Goal: Task Accomplishment & Management: Use online tool/utility

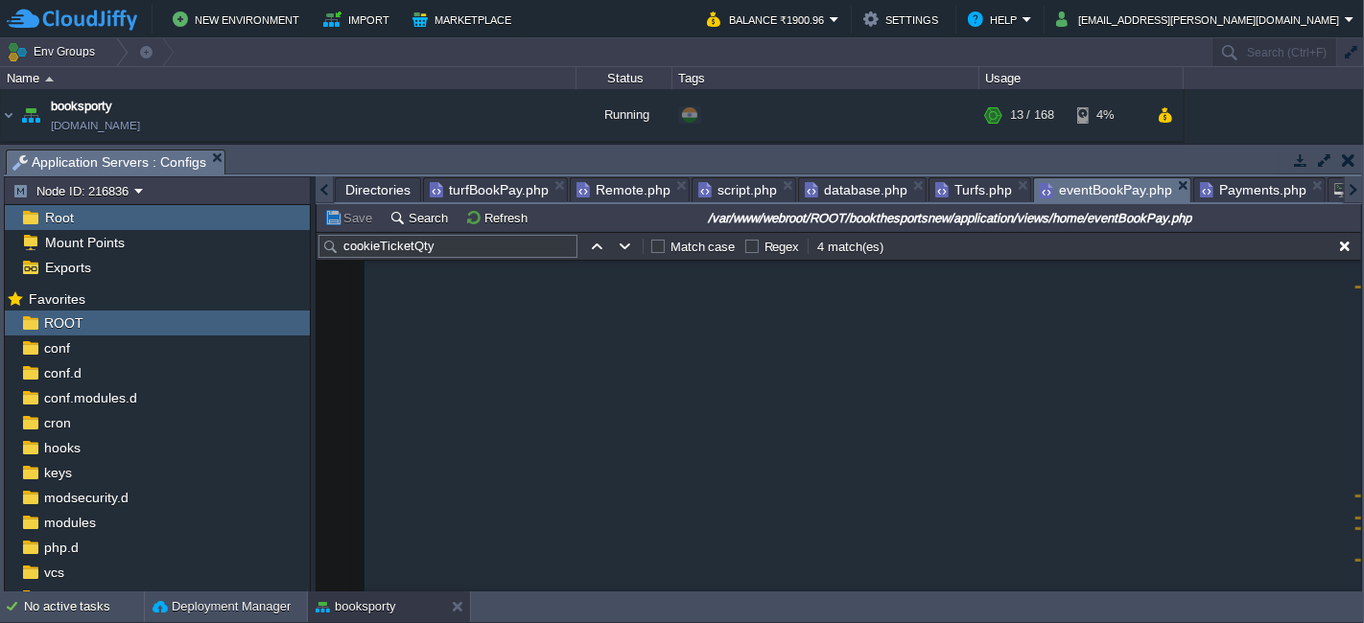
scroll to position [851, 0]
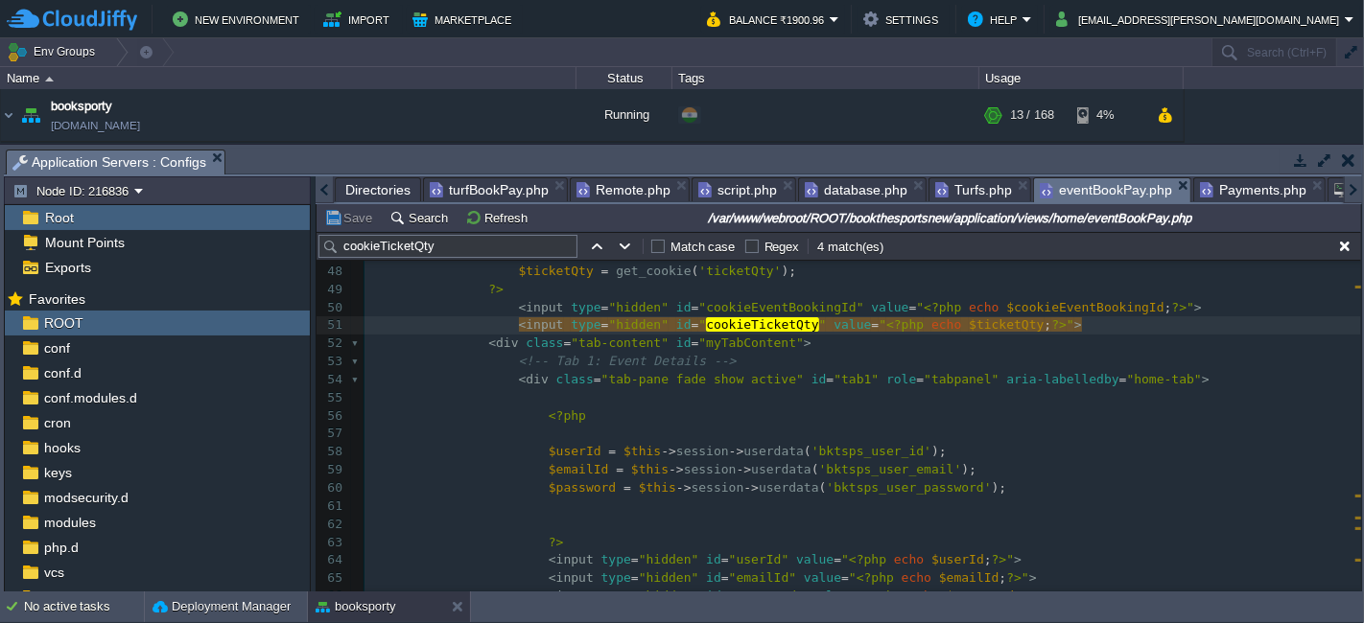
click at [375, 178] on span "Directories" at bounding box center [377, 189] width 65 height 23
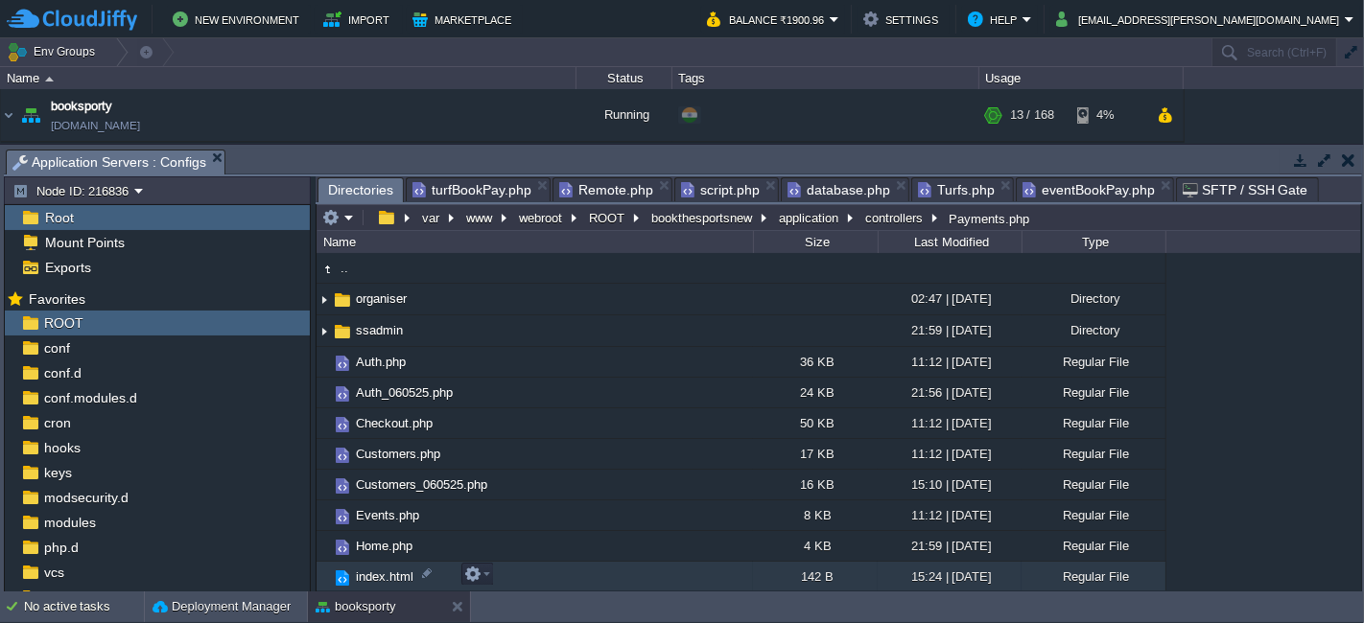
scroll to position [0, 0]
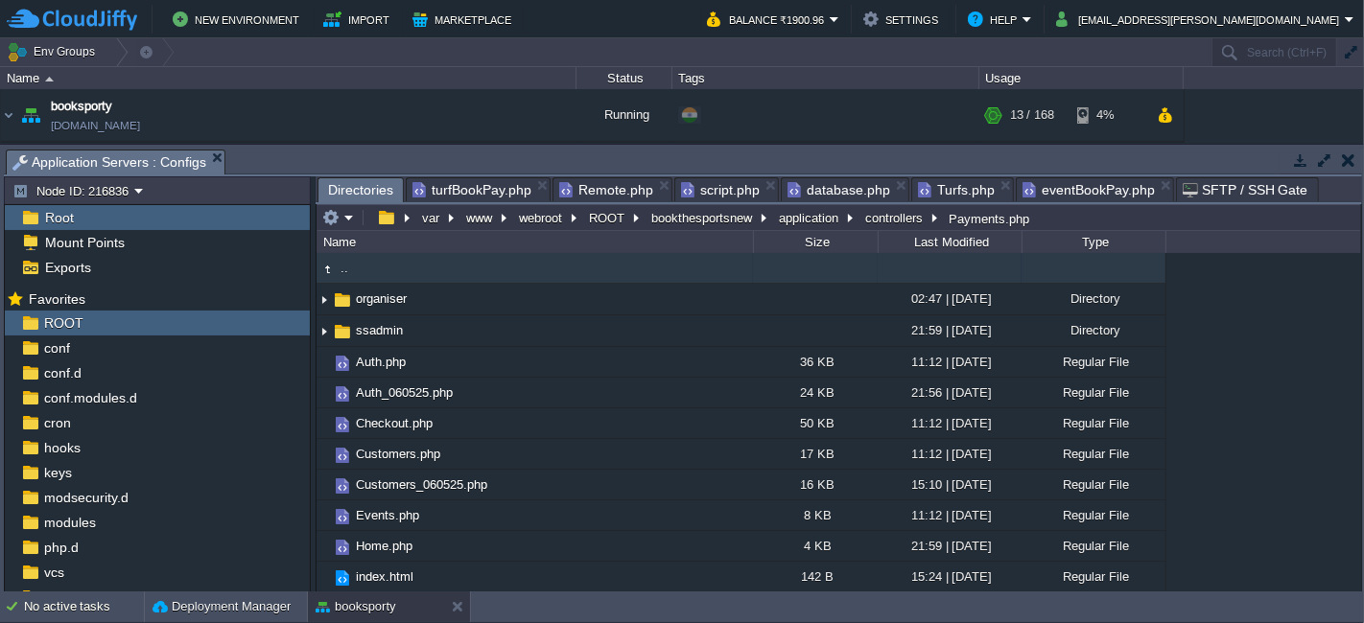
click at [381, 268] on td ".." at bounding box center [534, 268] width 436 height 31
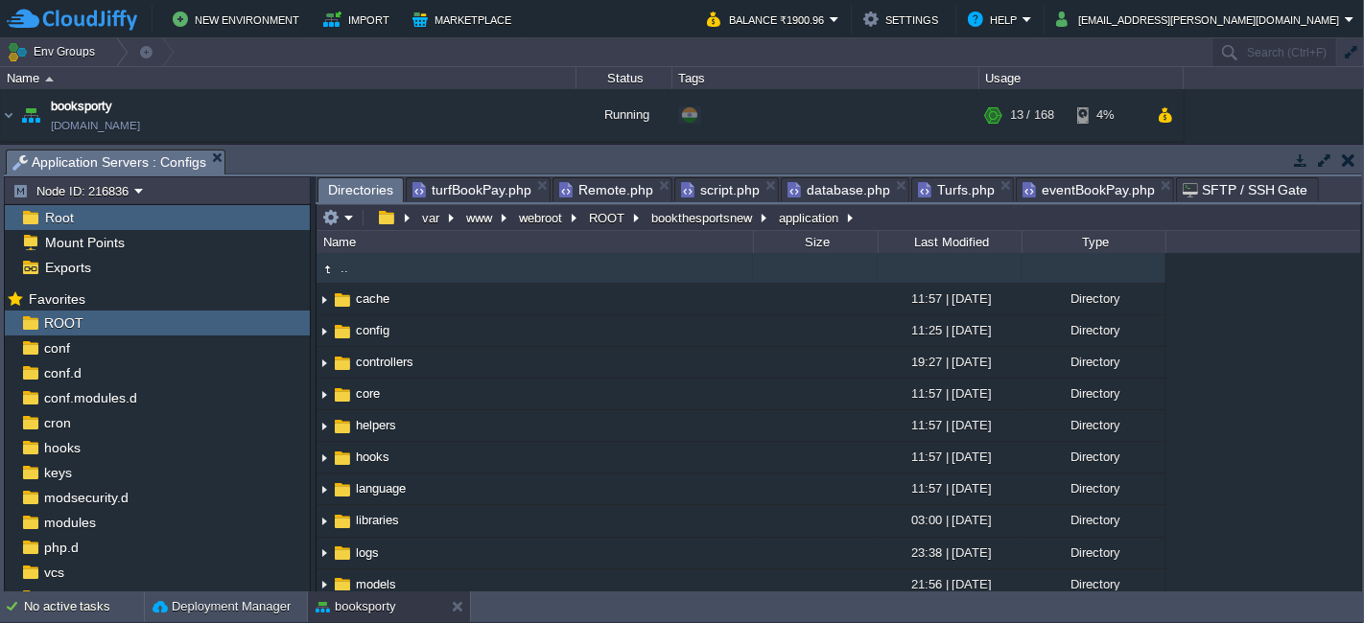
click at [484, 272] on td ".." at bounding box center [534, 268] width 436 height 31
click at [486, 272] on td ".." at bounding box center [534, 268] width 436 height 31
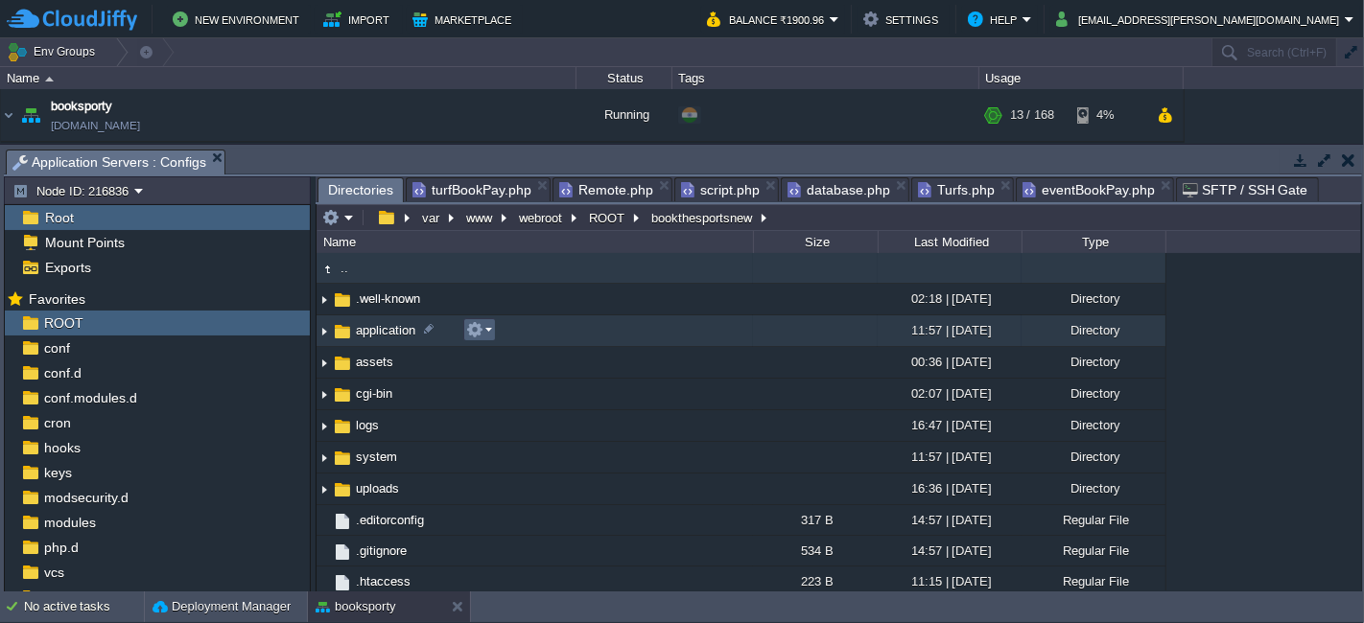
click at [501, 338] on td "application" at bounding box center [534, 331] width 436 height 32
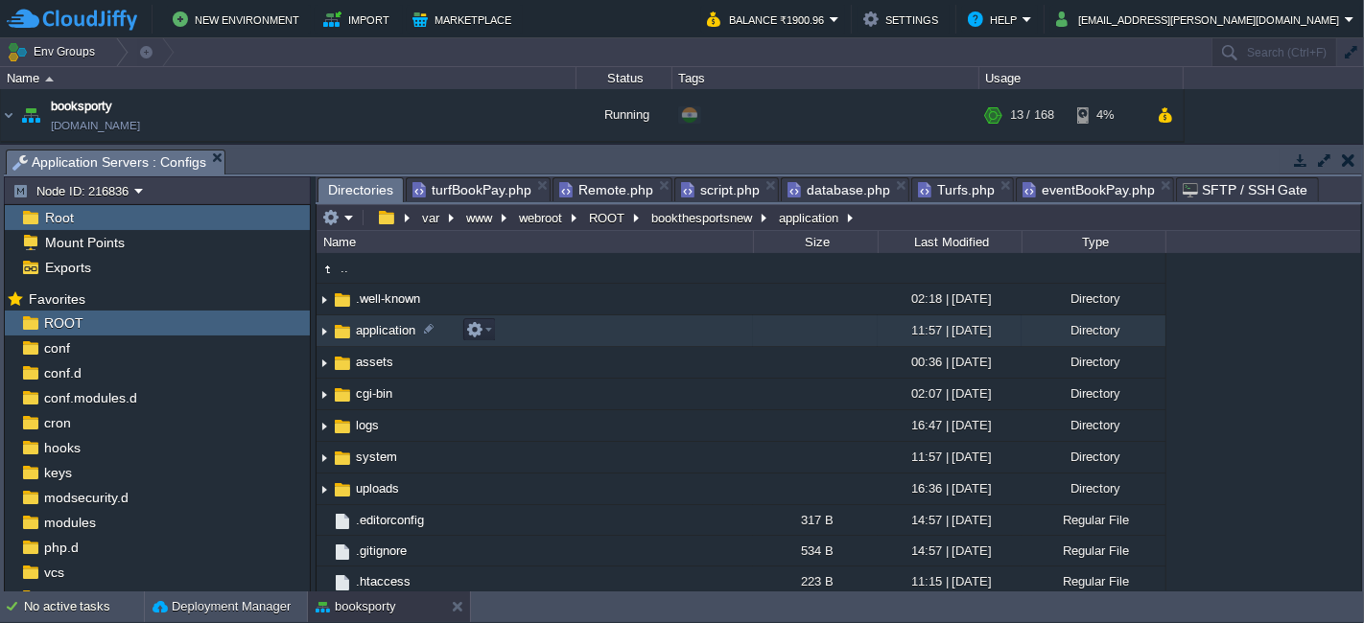
click at [501, 338] on td "application" at bounding box center [534, 331] width 436 height 32
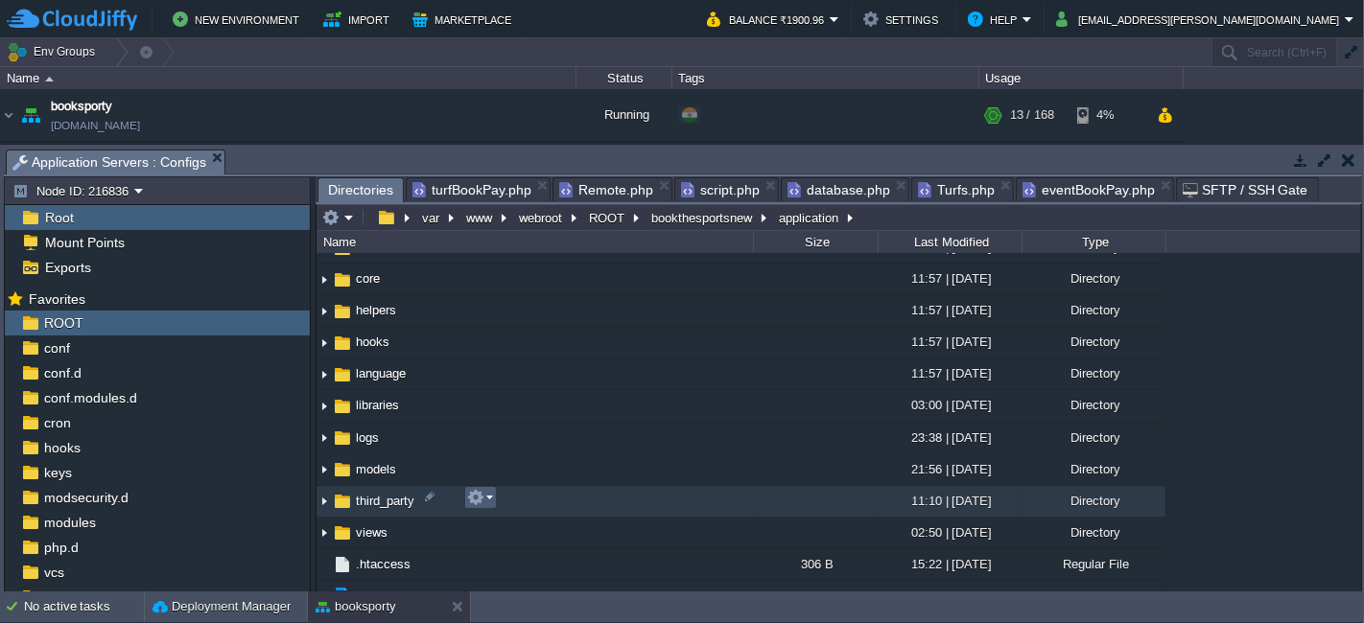
scroll to position [129, 0]
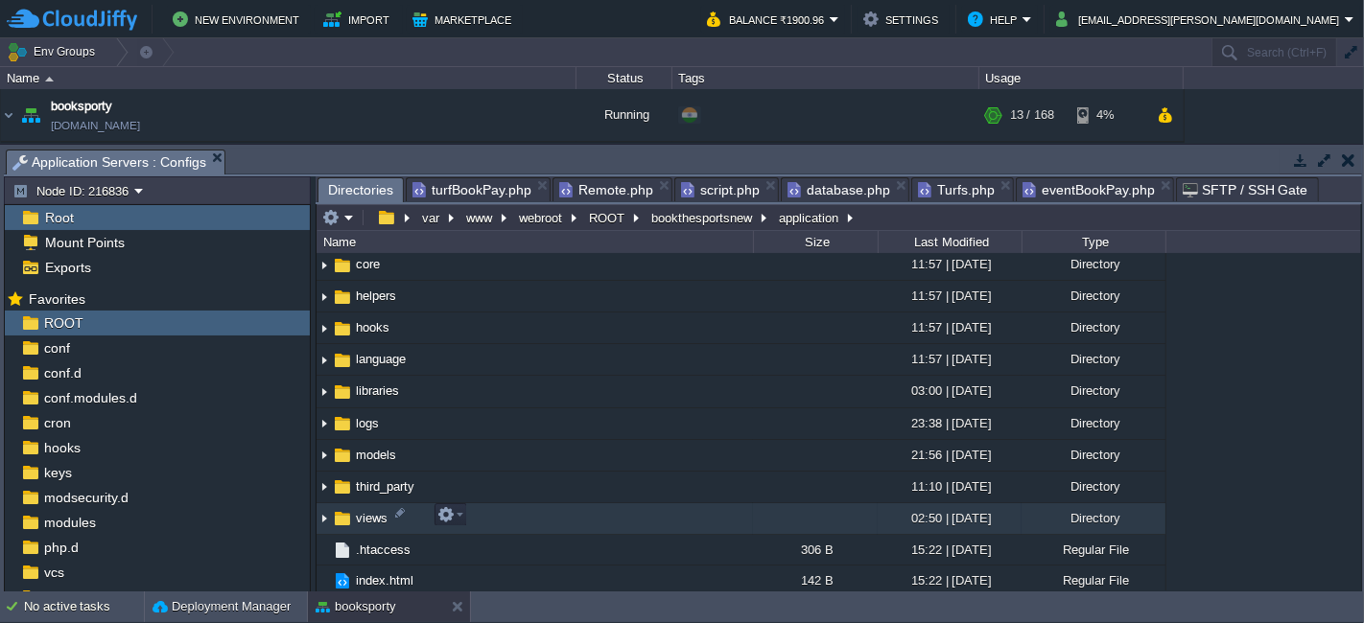
click at [527, 516] on td "views" at bounding box center [534, 519] width 436 height 32
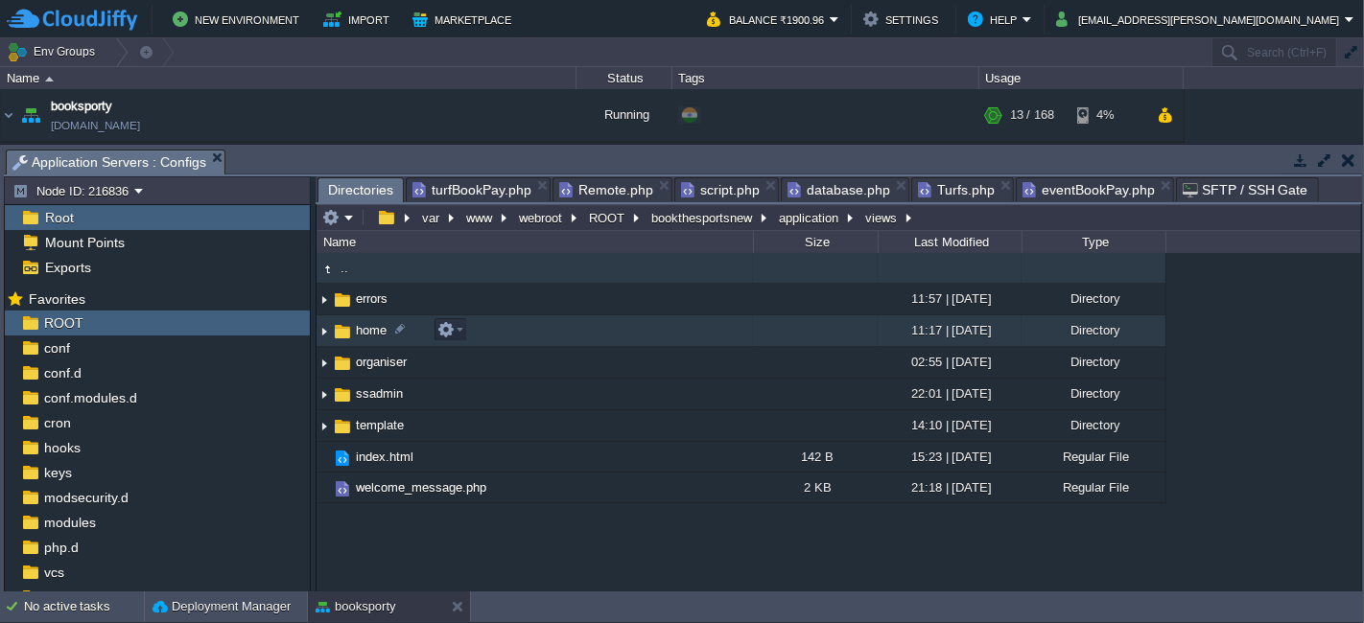
click at [531, 329] on td "home" at bounding box center [534, 331] width 436 height 32
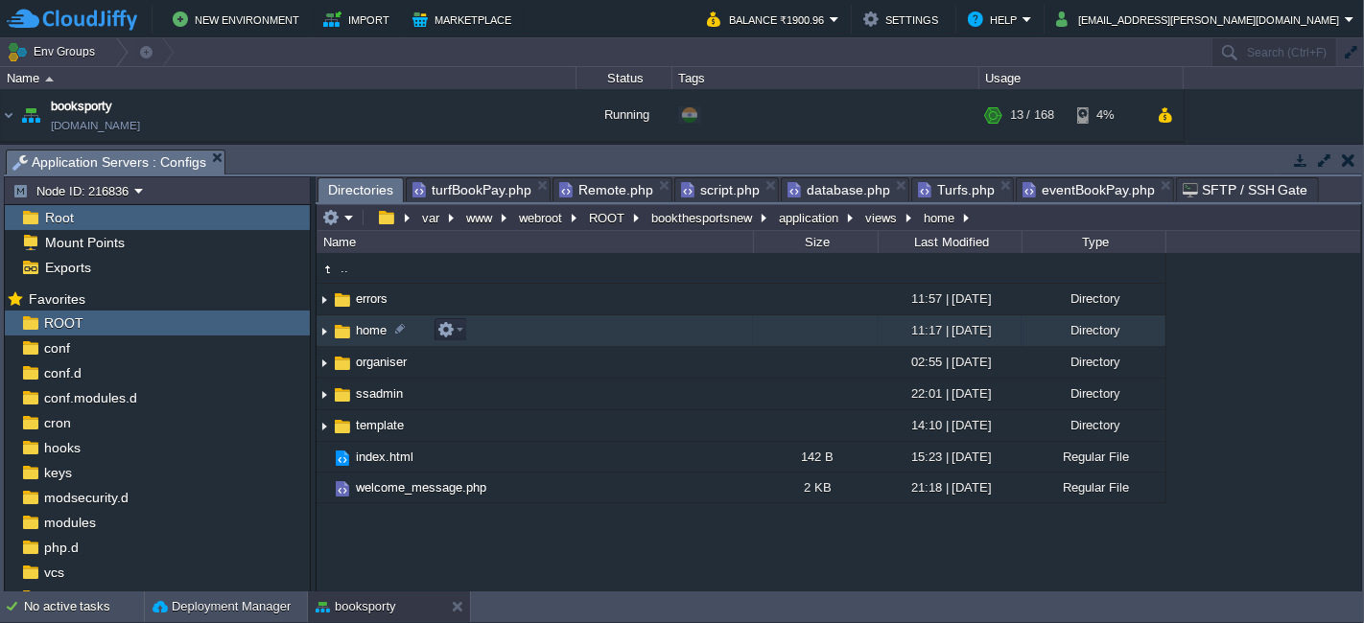
click at [531, 329] on td "home" at bounding box center [534, 331] width 436 height 32
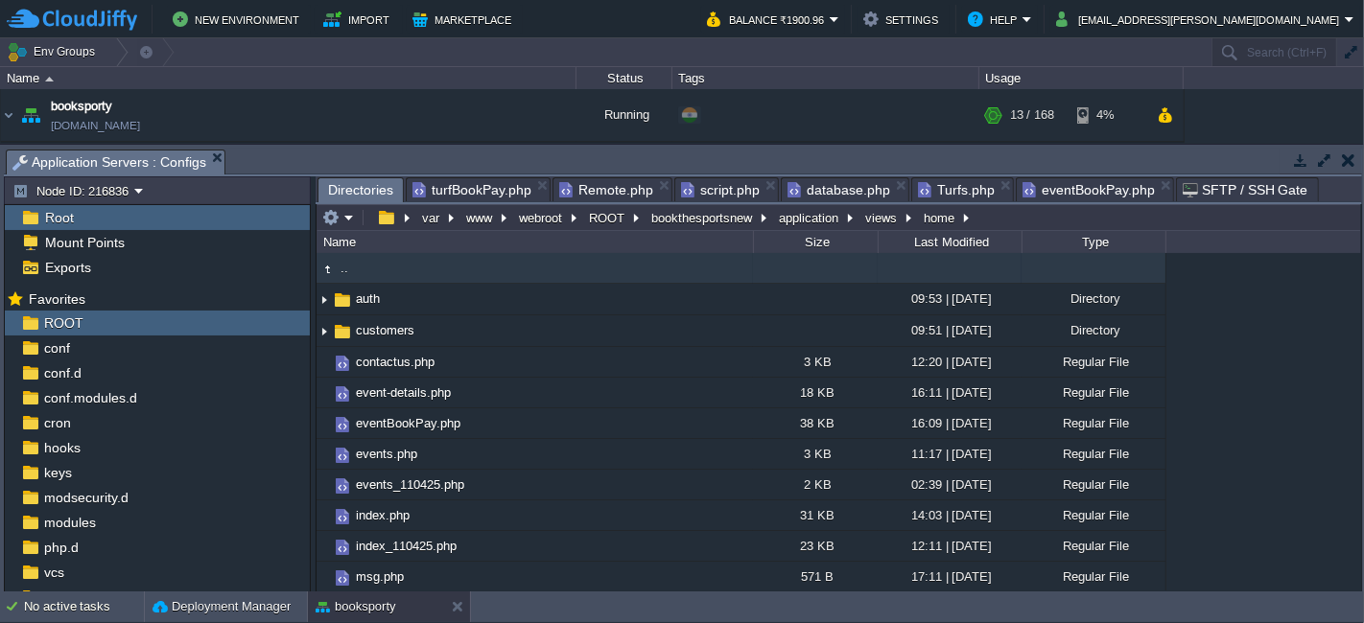
scroll to position [334, 0]
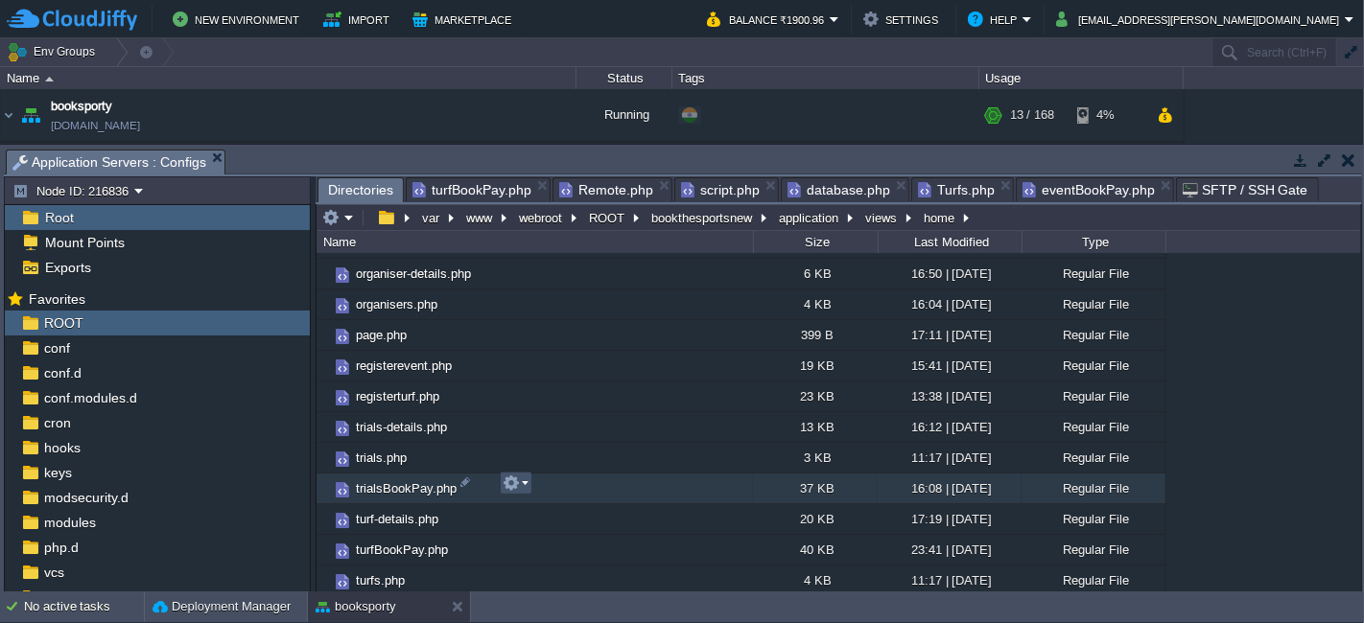
click at [518, 480] on button "button" at bounding box center [510, 483] width 17 height 17
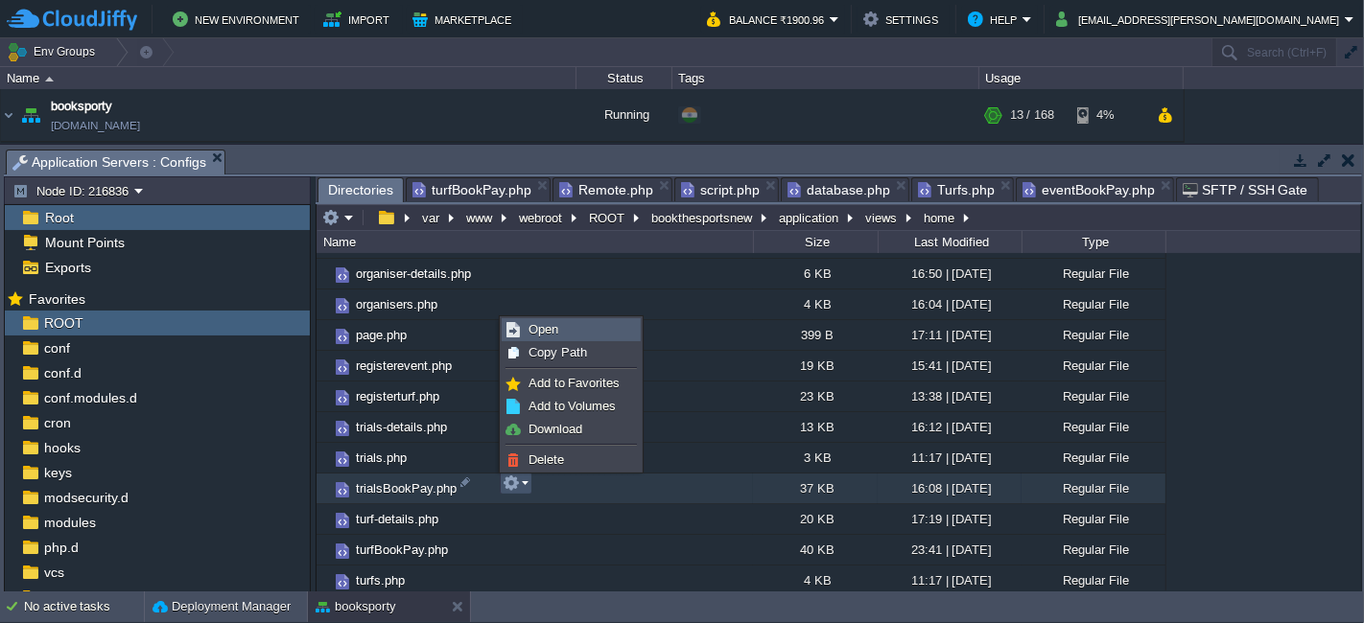
click at [549, 327] on span "Open" at bounding box center [543, 329] width 30 height 14
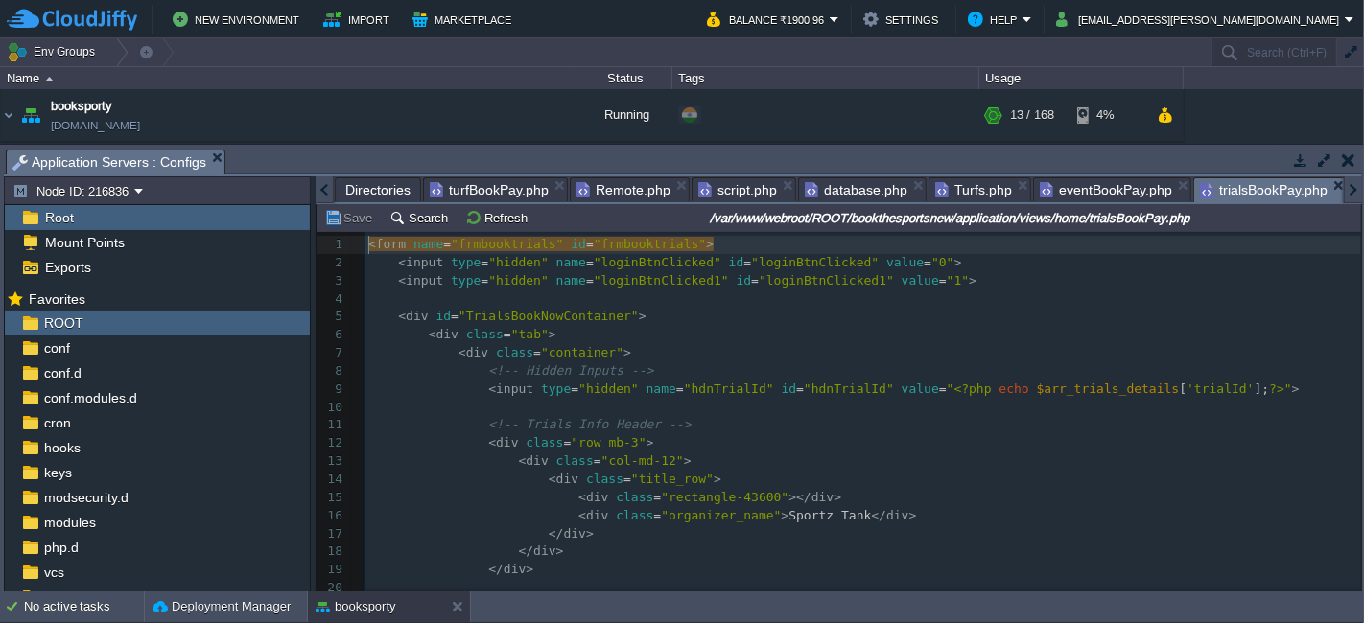
scroll to position [6, 0]
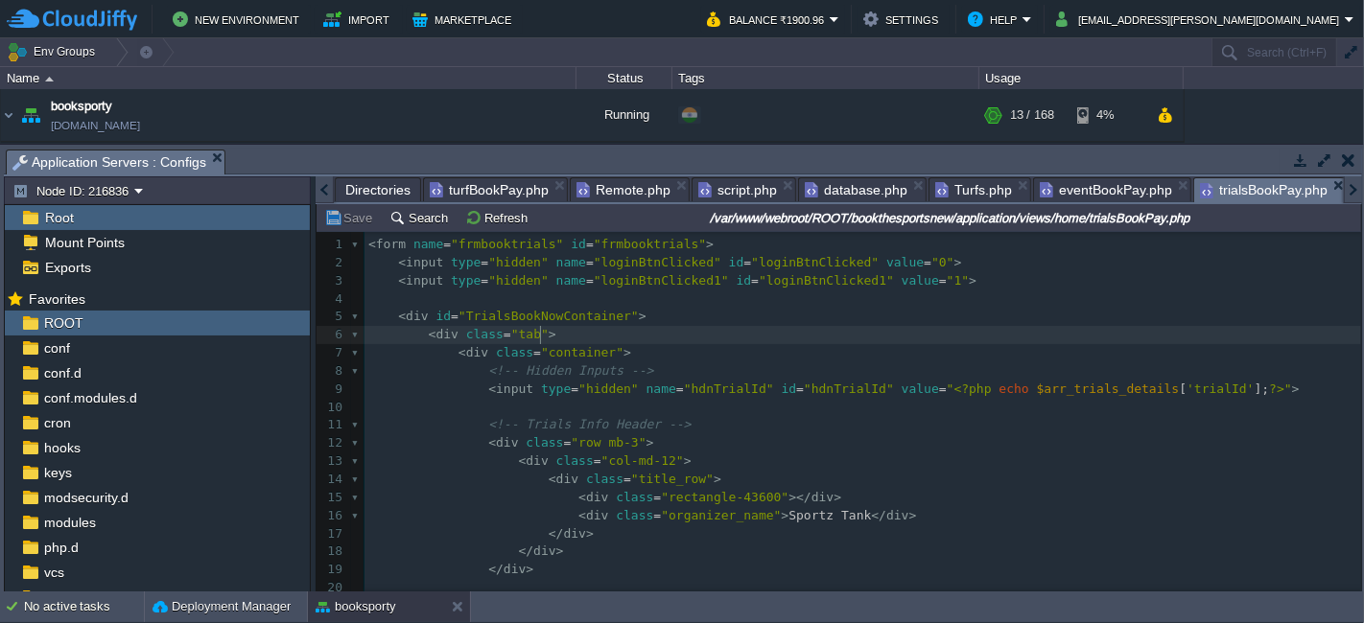
click at [1065, 336] on pre "< div class = "tab" >" at bounding box center [862, 335] width 996 height 18
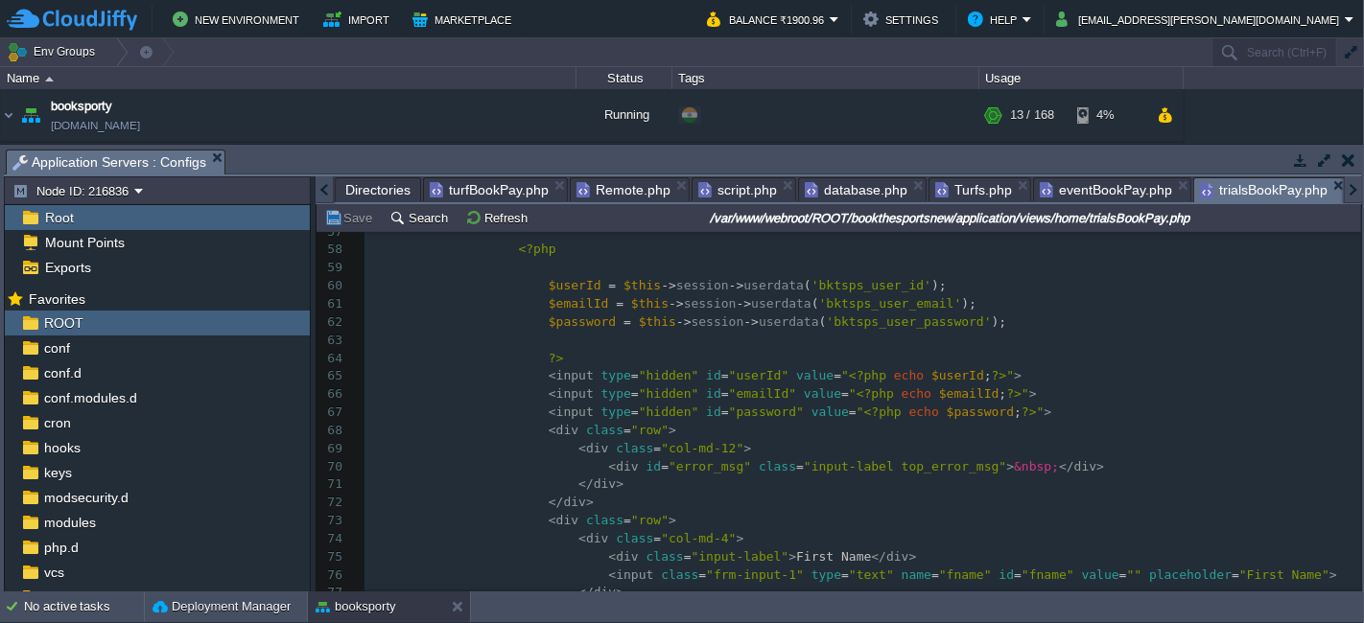
scroll to position [0, 0]
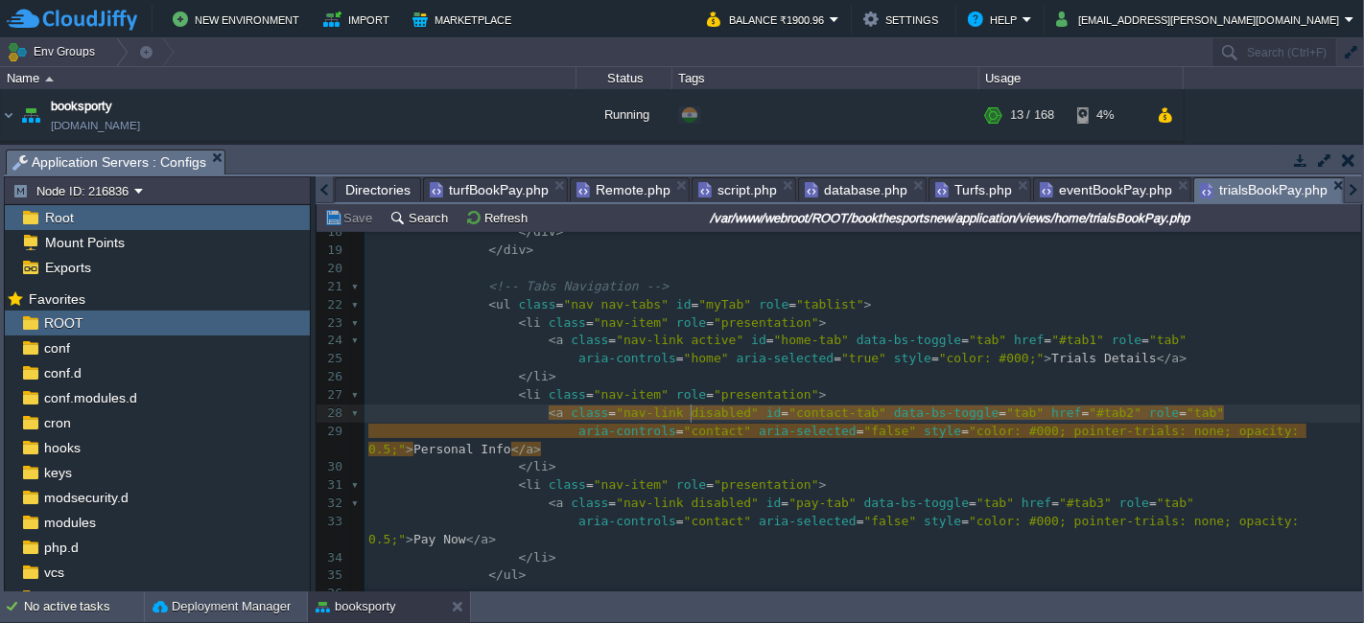
type textarea "disabled"
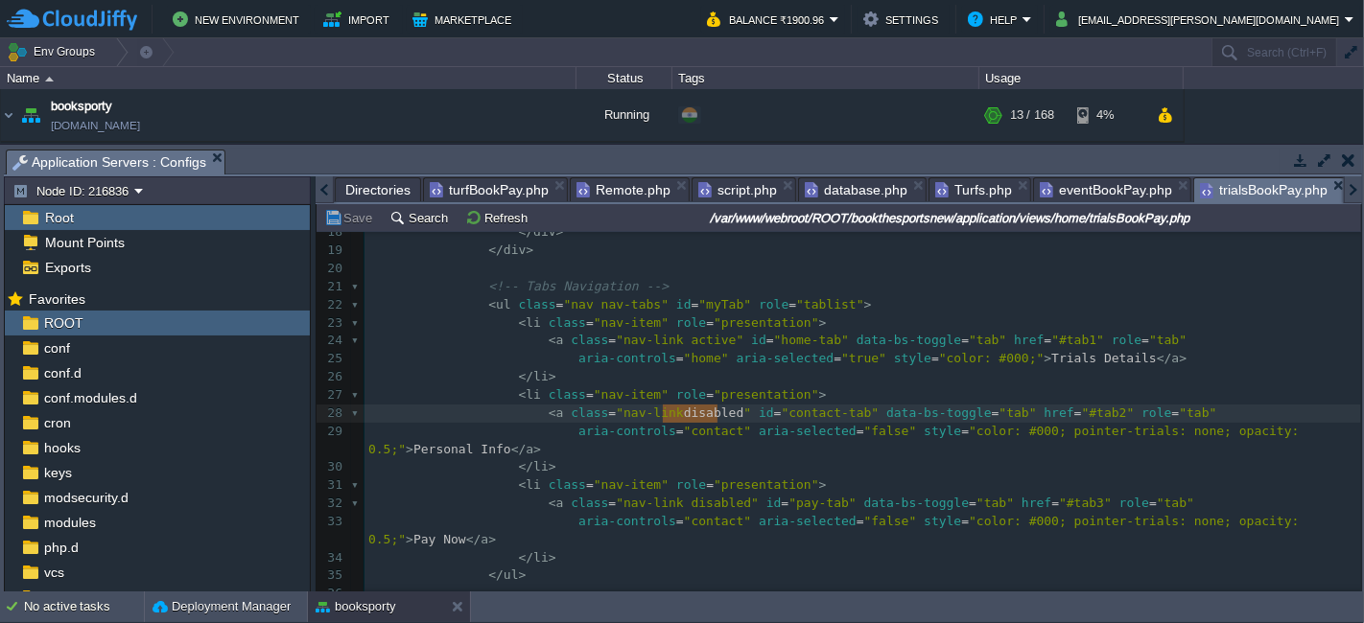
click at [484, 181] on span "turfBookPay.php" at bounding box center [489, 189] width 119 height 23
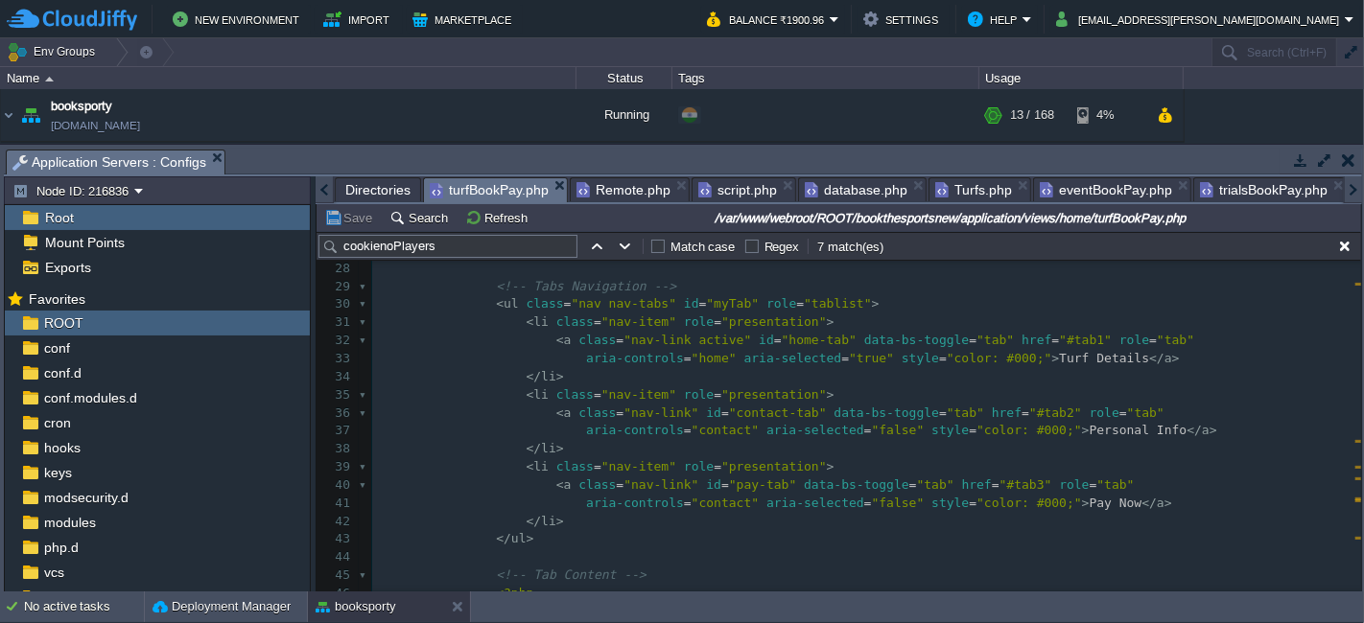
click at [1220, 178] on span "trialsBookPay.php" at bounding box center [1264, 189] width 128 height 23
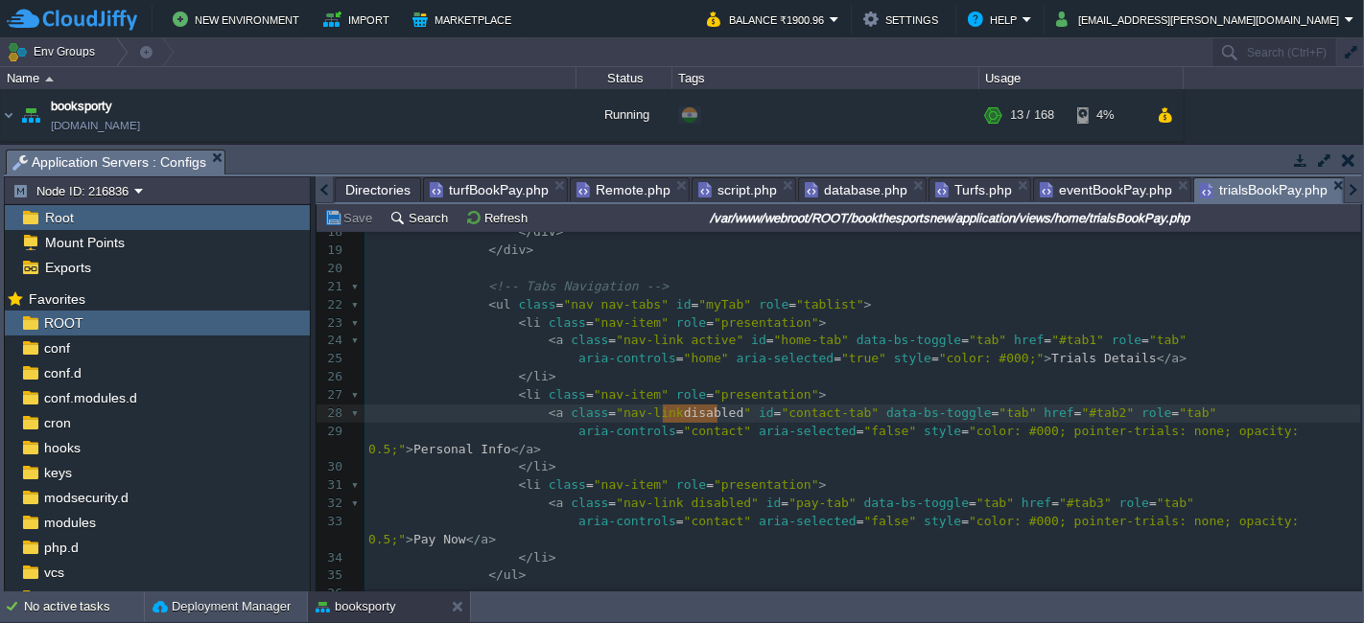
click at [461, 178] on span "turfBookPay.php" at bounding box center [489, 189] width 119 height 23
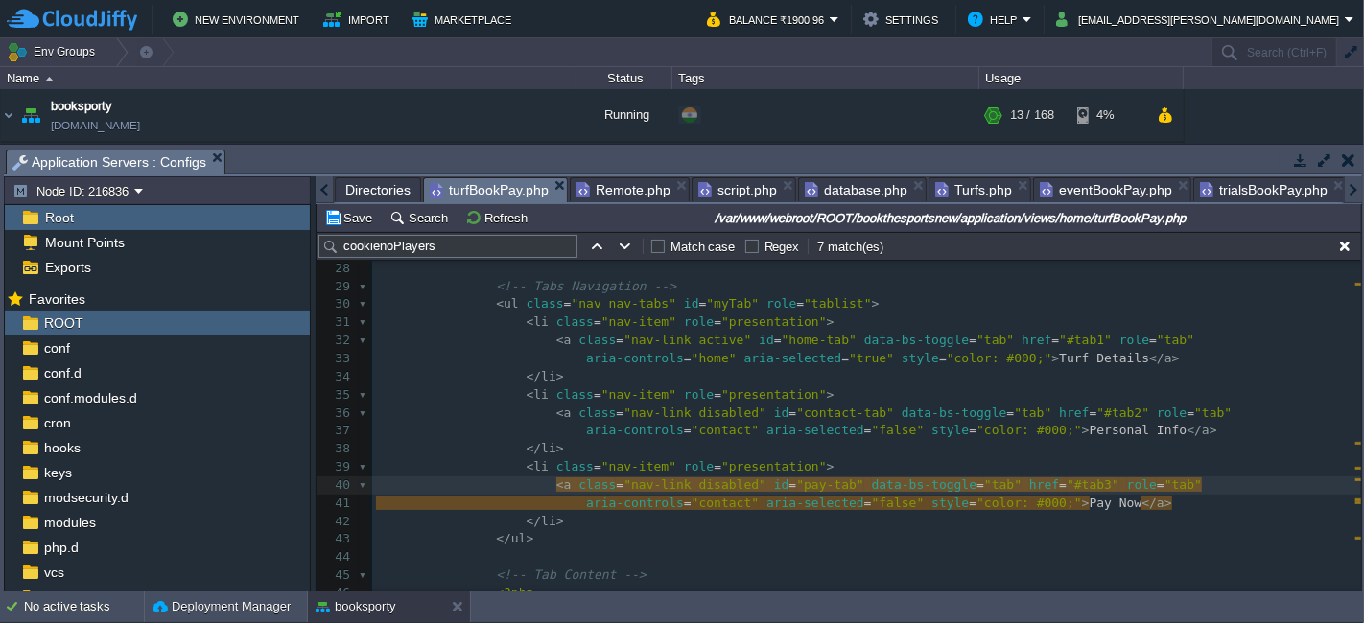
click at [1229, 193] on span "trialsBookPay.php" at bounding box center [1264, 189] width 128 height 23
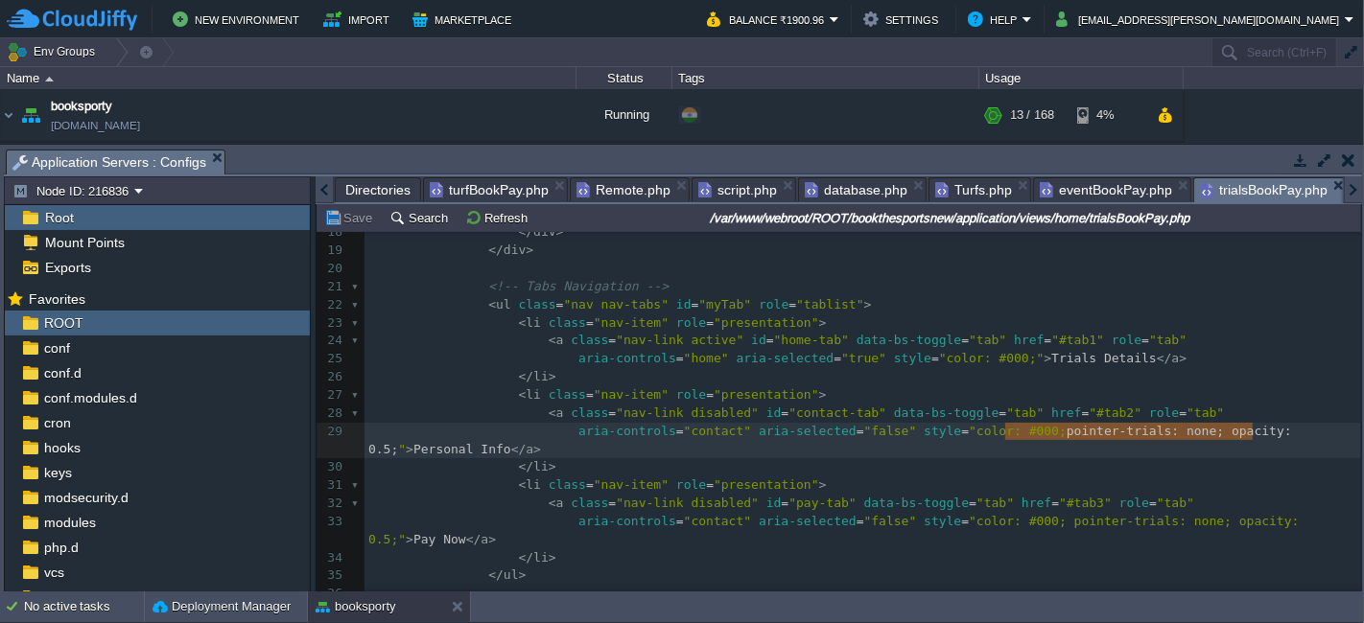
type textarea "pointer-trials: none; opacity: 0.5;"
click at [503, 184] on span "turfBookPay.php" at bounding box center [489, 189] width 119 height 23
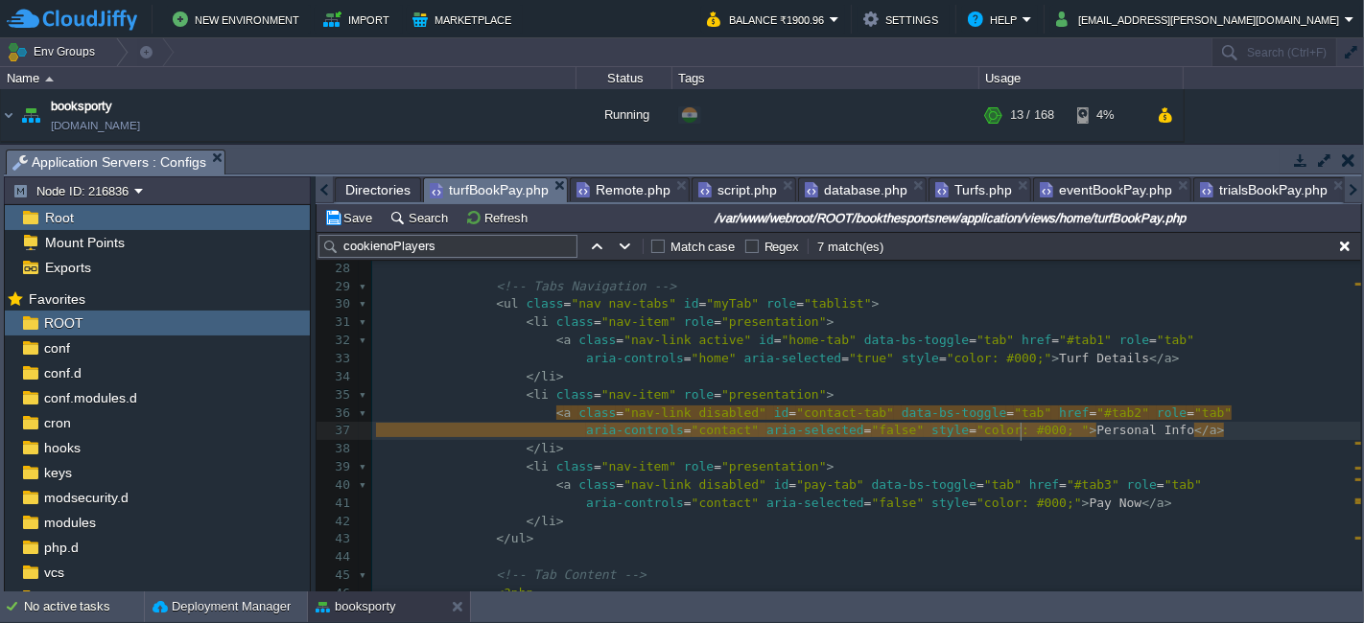
paste textarea
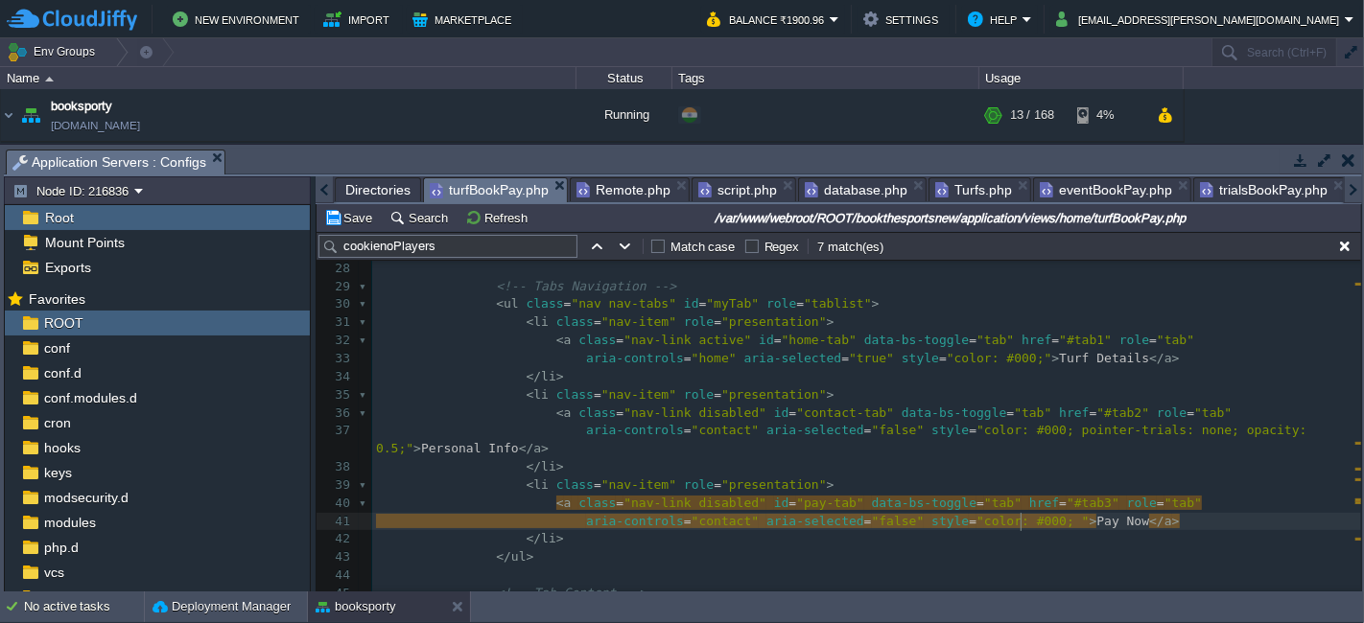
paste textarea
click at [368, 214] on button "Save" at bounding box center [351, 217] width 54 height 17
